Goal: Task Accomplishment & Management: Complete application form

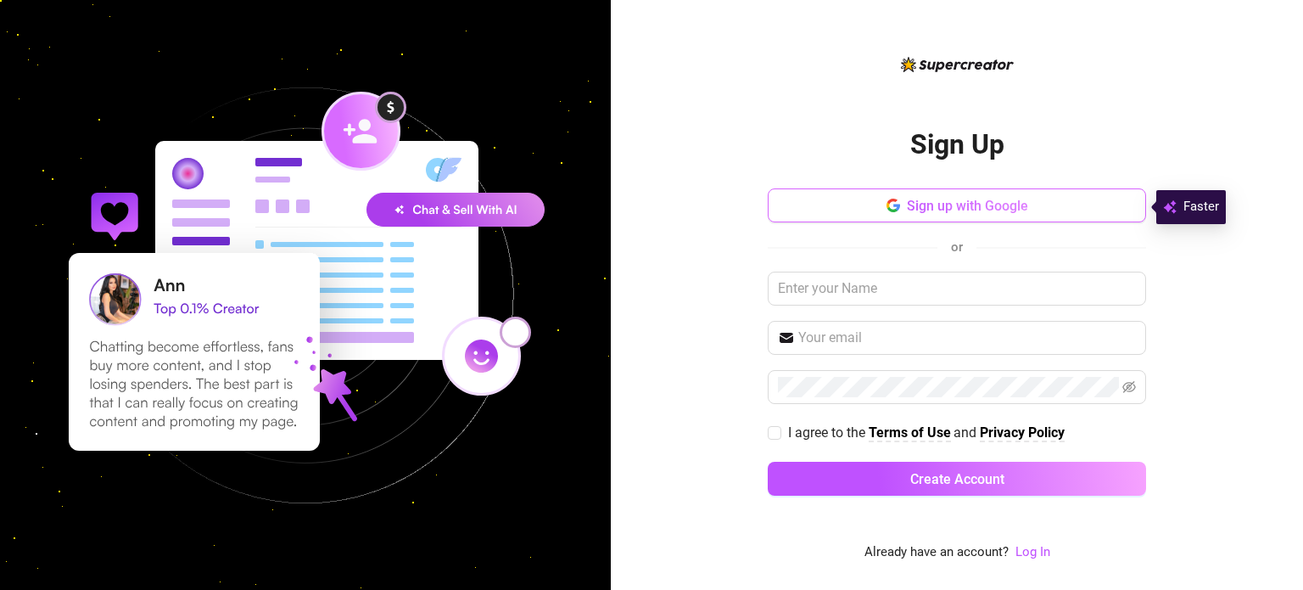
click at [1011, 199] on span "Sign up with Google" at bounding box center [967, 206] width 121 height 16
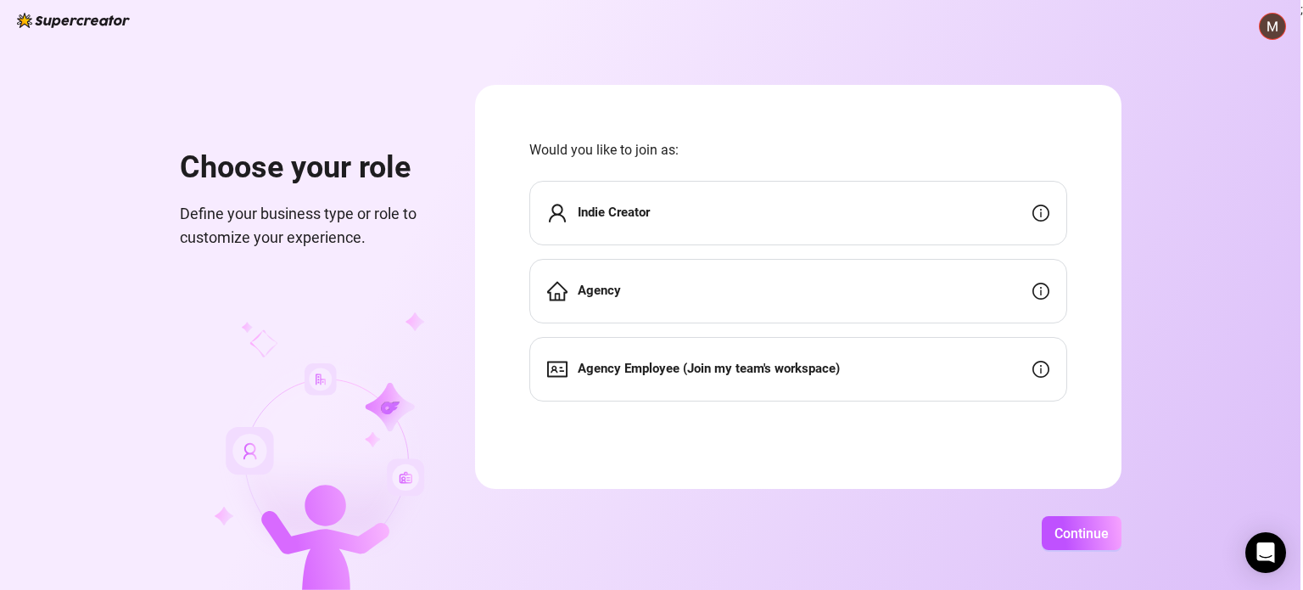
click at [948, 234] on div "Indie Creator" at bounding box center [798, 213] width 538 height 64
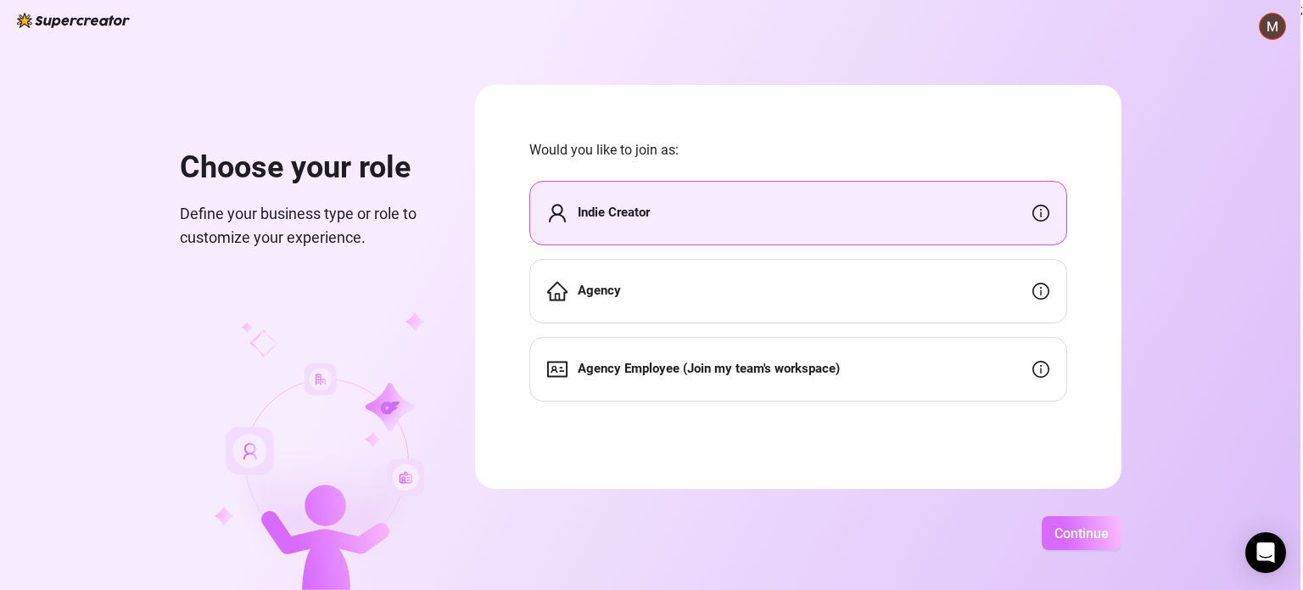
click at [1051, 525] on button "Continue" at bounding box center [1082, 533] width 80 height 34
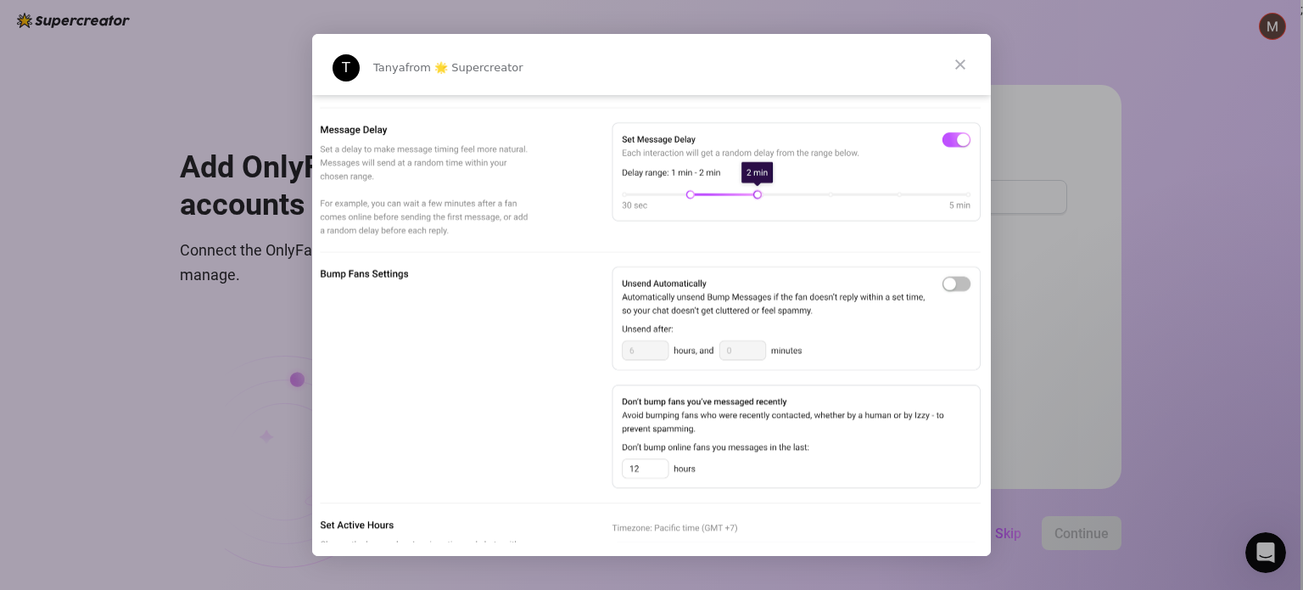
scroll to position [1188, 0]
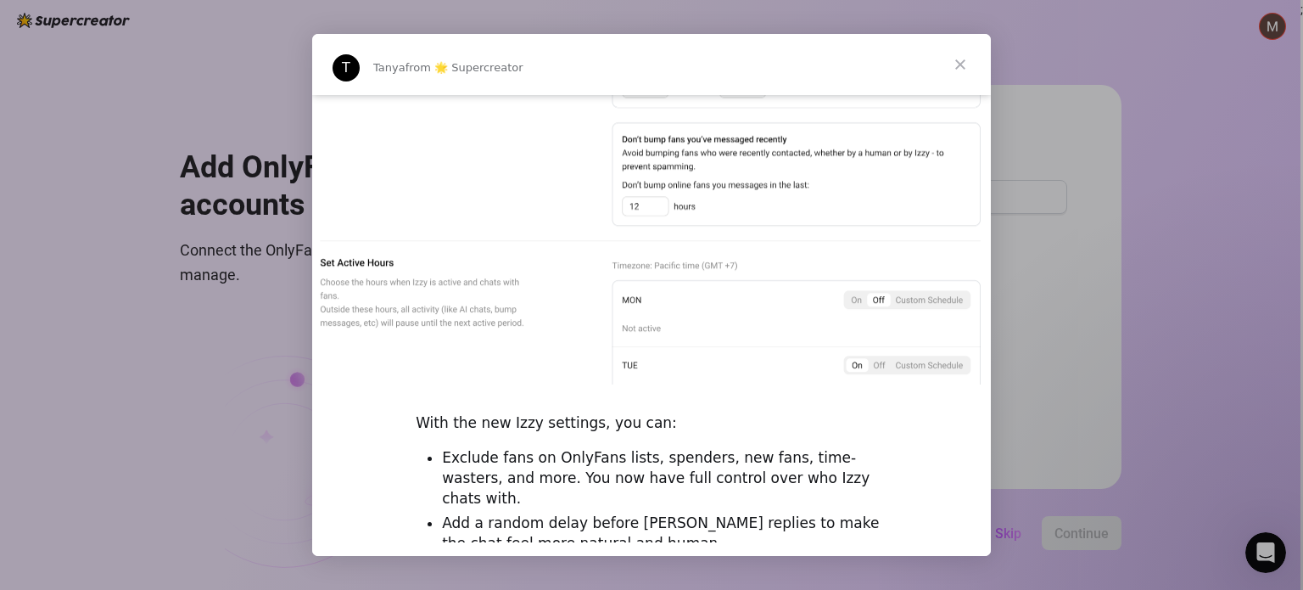
click at [966, 70] on span "Close" at bounding box center [960, 64] width 61 height 61
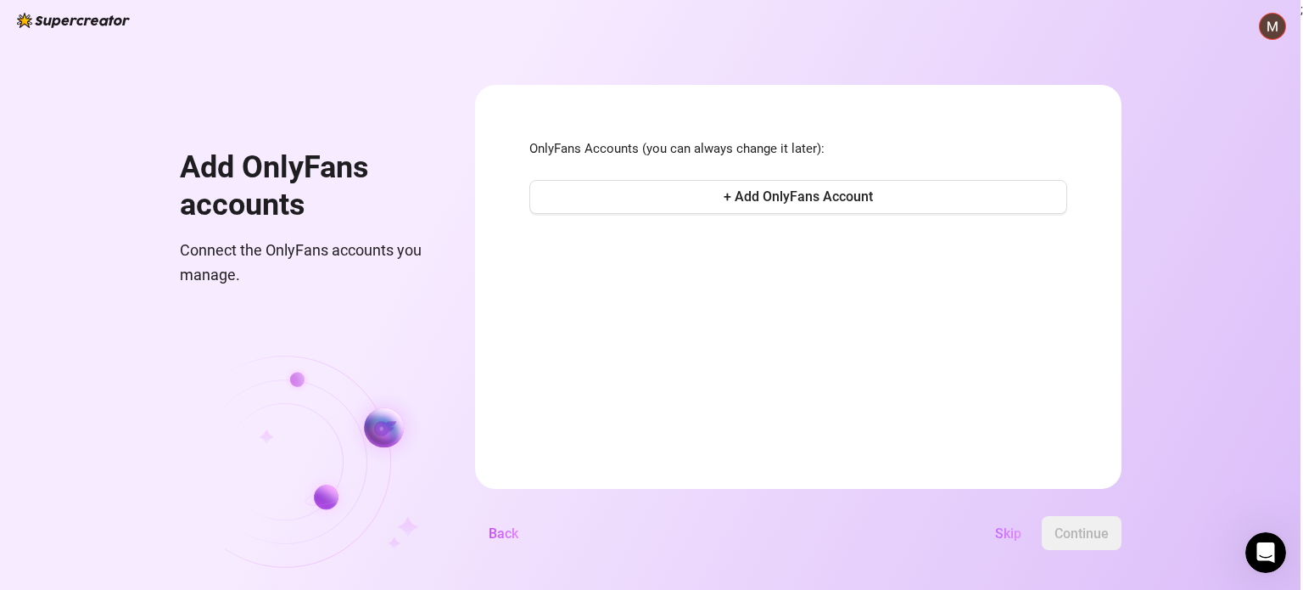
click at [998, 540] on span "Skip" at bounding box center [1008, 533] width 26 height 16
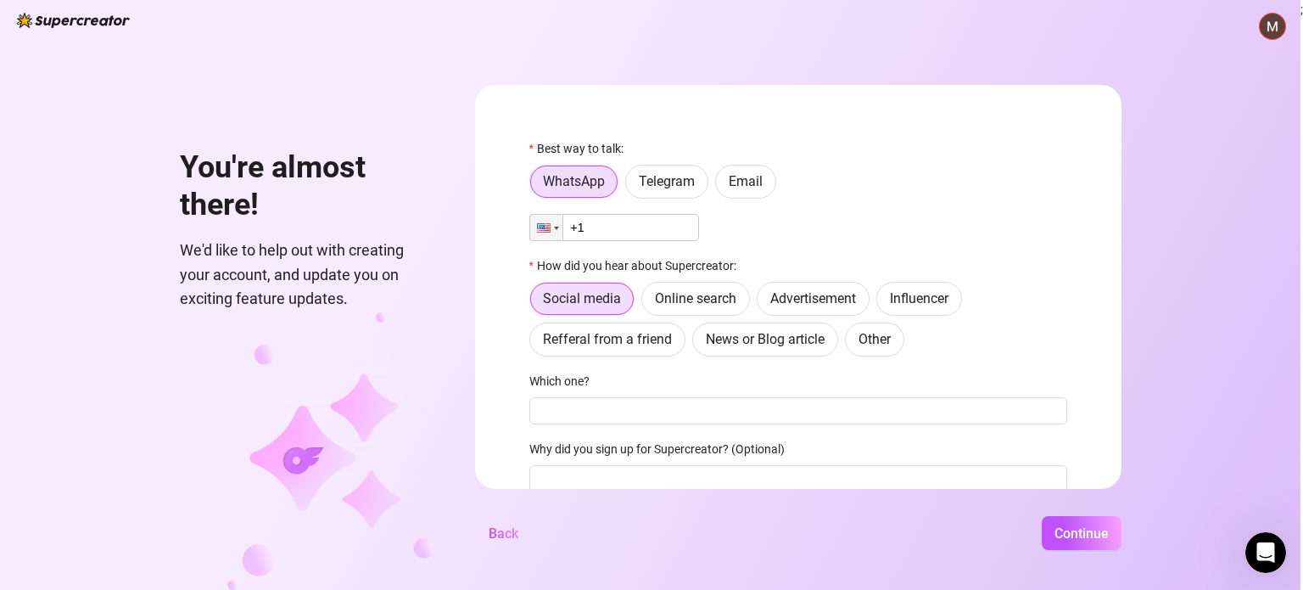
scroll to position [0, 0]
